Goal: Task Accomplishment & Management: Complete application form

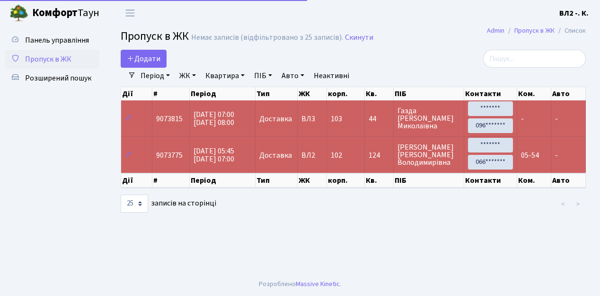
select select "25"
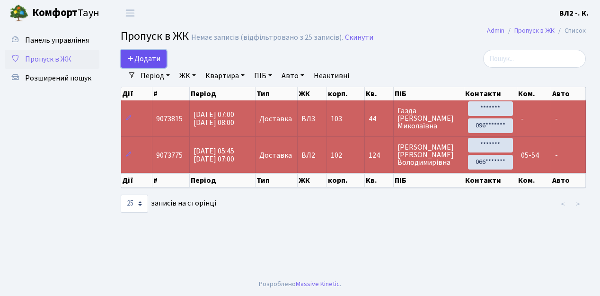
click at [160, 64] on link "Додати" at bounding box center [144, 59] width 46 height 18
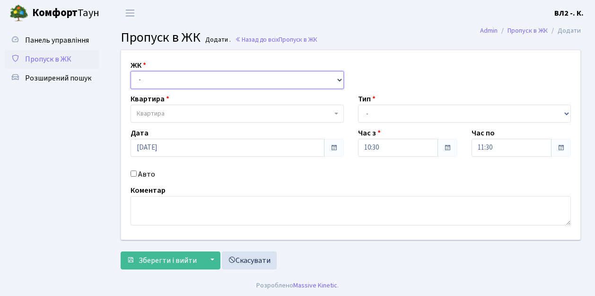
click at [339, 79] on select "- ВЛ1, Ужгородський пров., 4/1 ВЛ2, пр.Голосіївський, 76 ВЛ3, пр.Голосіївський,…" at bounding box center [237, 80] width 213 height 18
select select "317"
click at [131, 71] on select "- ВЛ1, Ужгородський пров., 4/1 ВЛ2, пр.Голосіївський, 76 ВЛ3, пр.Голосіївський,…" at bounding box center [237, 80] width 213 height 18
select select
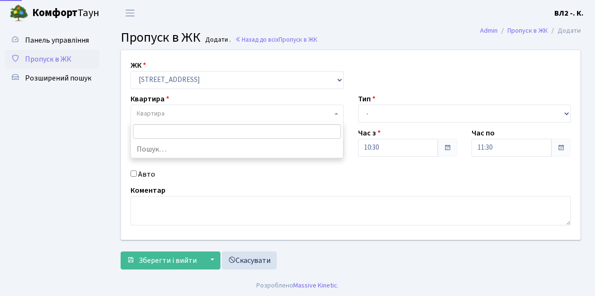
click at [334, 113] on b at bounding box center [336, 114] width 4 height 2
type input "32"
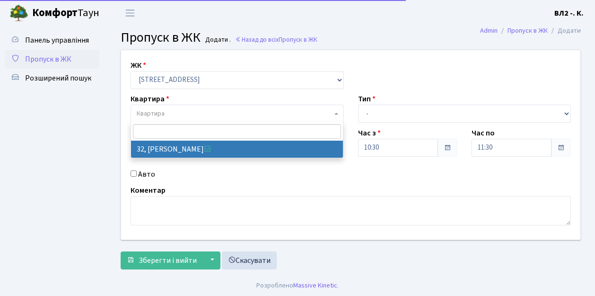
select select "38035"
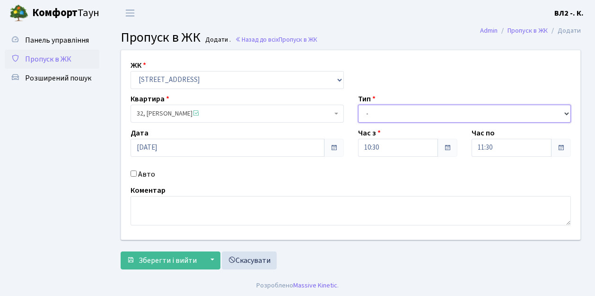
click at [567, 112] on select "- Доставка Таксі Гості Сервіс" at bounding box center [464, 114] width 213 height 18
select select "1"
click at [358, 105] on select "- Доставка Таксі Гості Сервіс" at bounding box center [464, 114] width 213 height 18
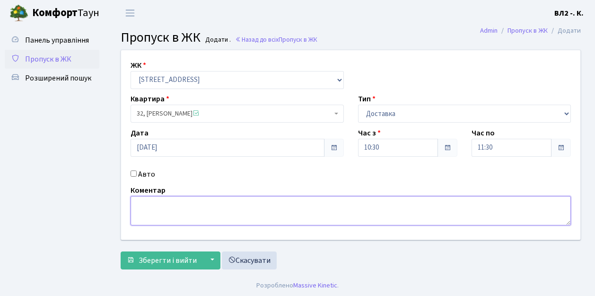
click at [141, 200] on textarea at bounding box center [351, 210] width 440 height 29
type textarea "Glovo 10-37"
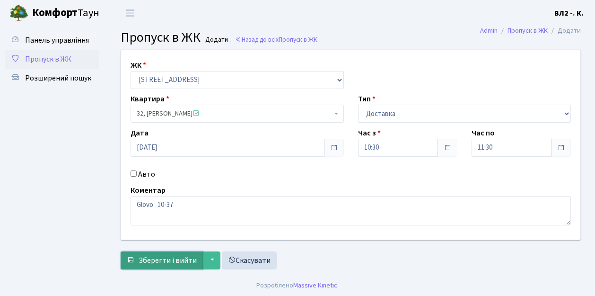
click at [162, 259] on span "Зберегти і вийти" at bounding box center [168, 260] width 58 height 10
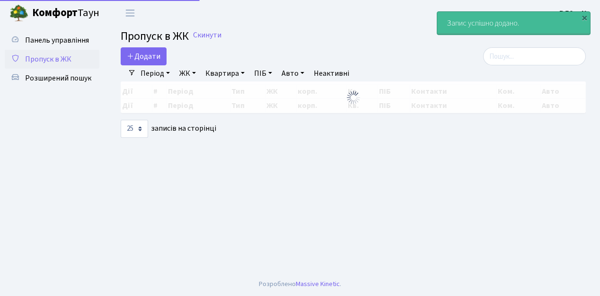
select select "25"
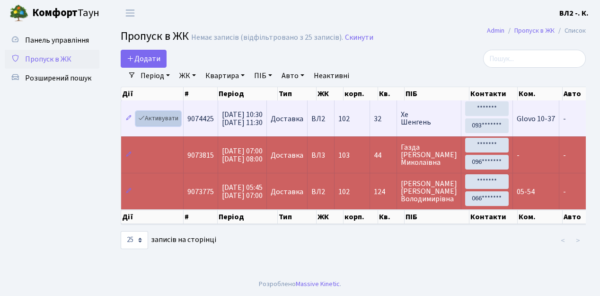
click at [177, 124] on link "Активувати" at bounding box center [158, 118] width 45 height 15
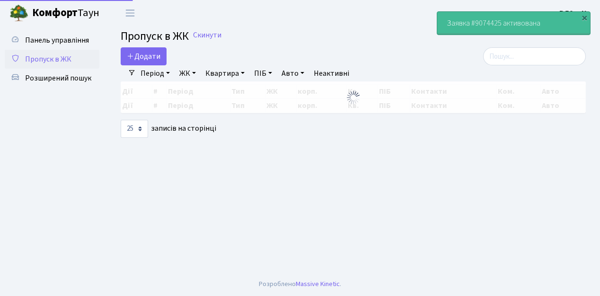
select select "25"
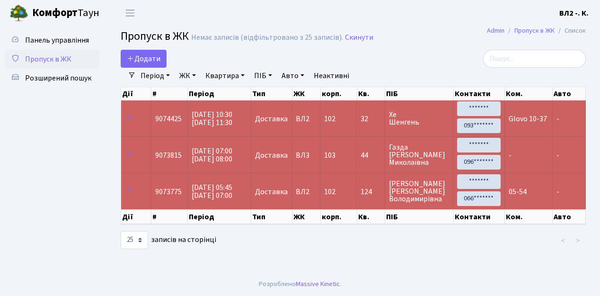
click at [168, 75] on link "Період" at bounding box center [155, 76] width 37 height 16
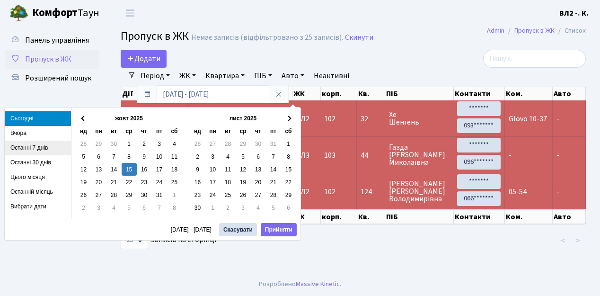
click at [49, 148] on li "Останні 7 днів" at bounding box center [38, 147] width 66 height 15
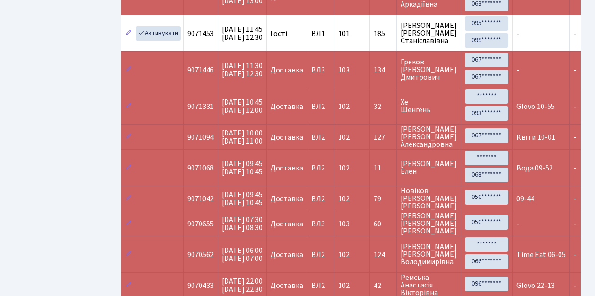
scroll to position [441, 0]
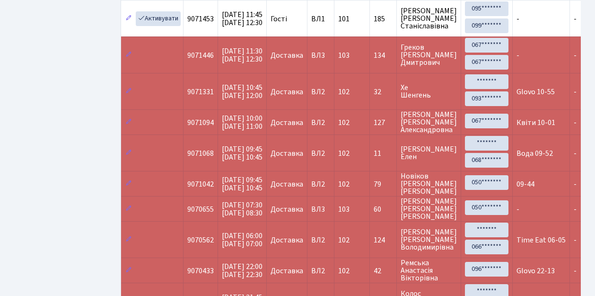
click at [524, 236] on td "Time Eat 06-05" at bounding box center [541, 239] width 57 height 36
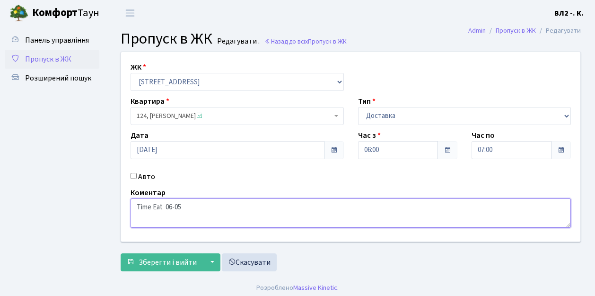
drag, startPoint x: 136, startPoint y: 206, endPoint x: 164, endPoint y: 207, distance: 27.4
click at [164, 207] on textarea "Time Eat 06-05" at bounding box center [351, 212] width 440 height 29
click at [43, 58] on span "Пропуск в ЖК" at bounding box center [48, 59] width 46 height 10
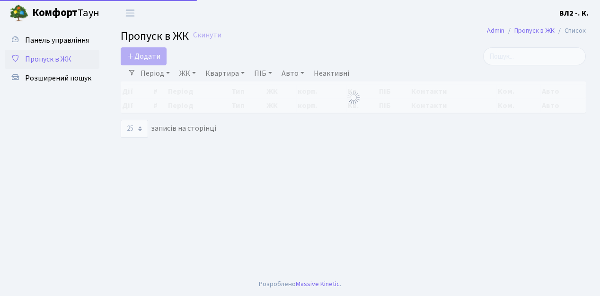
select select "25"
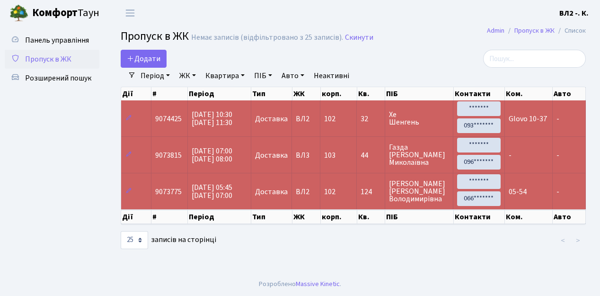
click at [515, 127] on td "Glovo 10-37" at bounding box center [529, 118] width 48 height 36
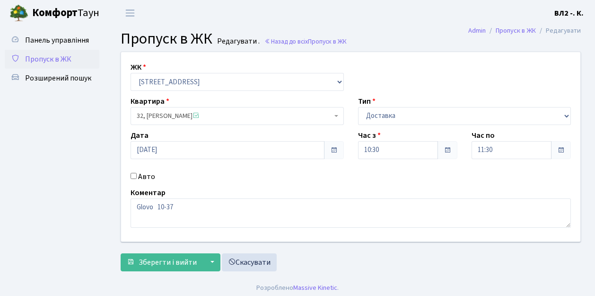
click at [44, 59] on span "Пропуск в ЖК" at bounding box center [48, 59] width 46 height 10
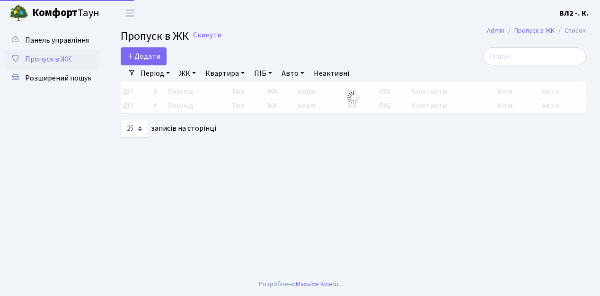
select select "25"
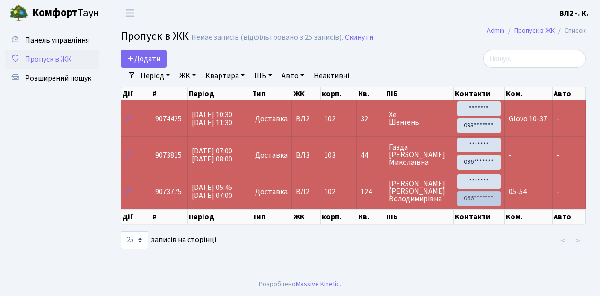
drag, startPoint x: 518, startPoint y: 198, endPoint x: 493, endPoint y: 197, distance: 24.6
click at [516, 198] on td "05-54" at bounding box center [529, 191] width 48 height 36
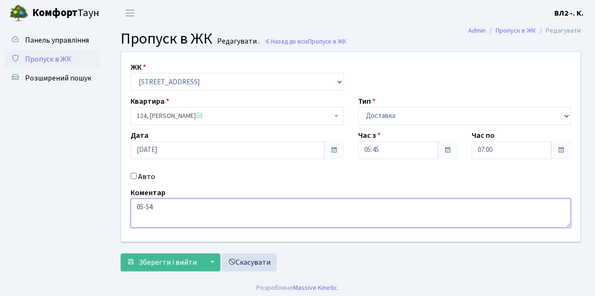
click at [135, 207] on textarea "05-54" at bounding box center [351, 212] width 440 height 29
paste textarea "Time Eat"
type textarea "Time Eat 05-54"
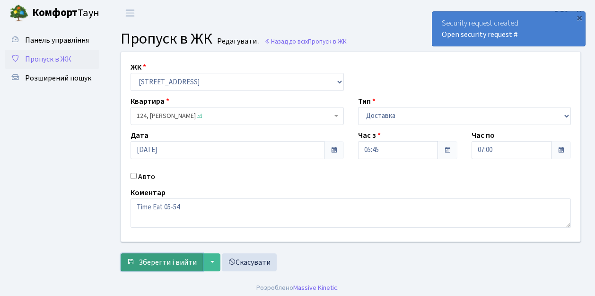
click at [163, 265] on span "Зберегти і вийти" at bounding box center [168, 262] width 58 height 10
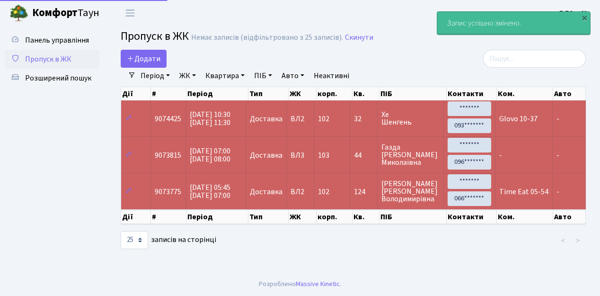
select select "25"
